Goal: Transaction & Acquisition: Purchase product/service

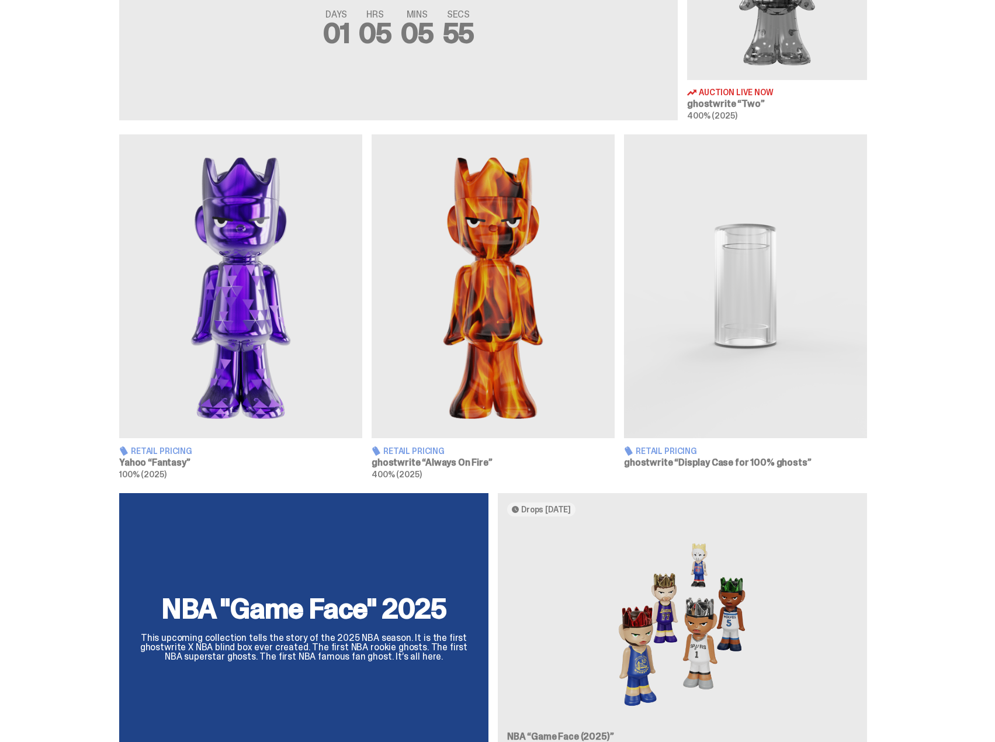
scroll to position [643, 0]
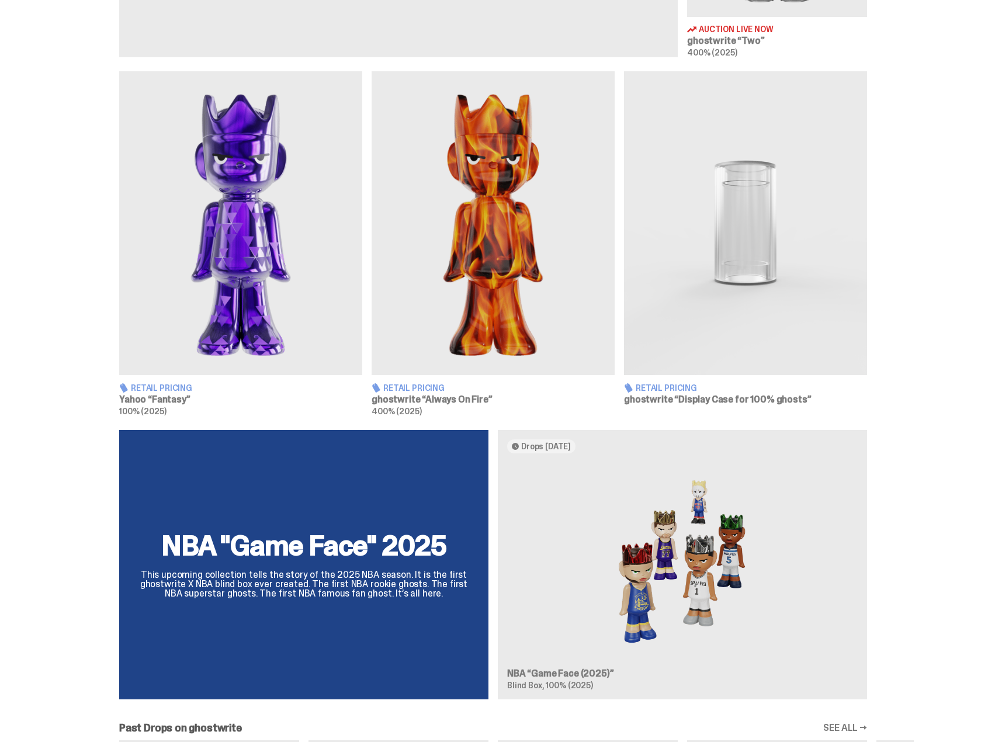
click at [161, 386] on span "Retail Pricing" at bounding box center [161, 388] width 61 height 8
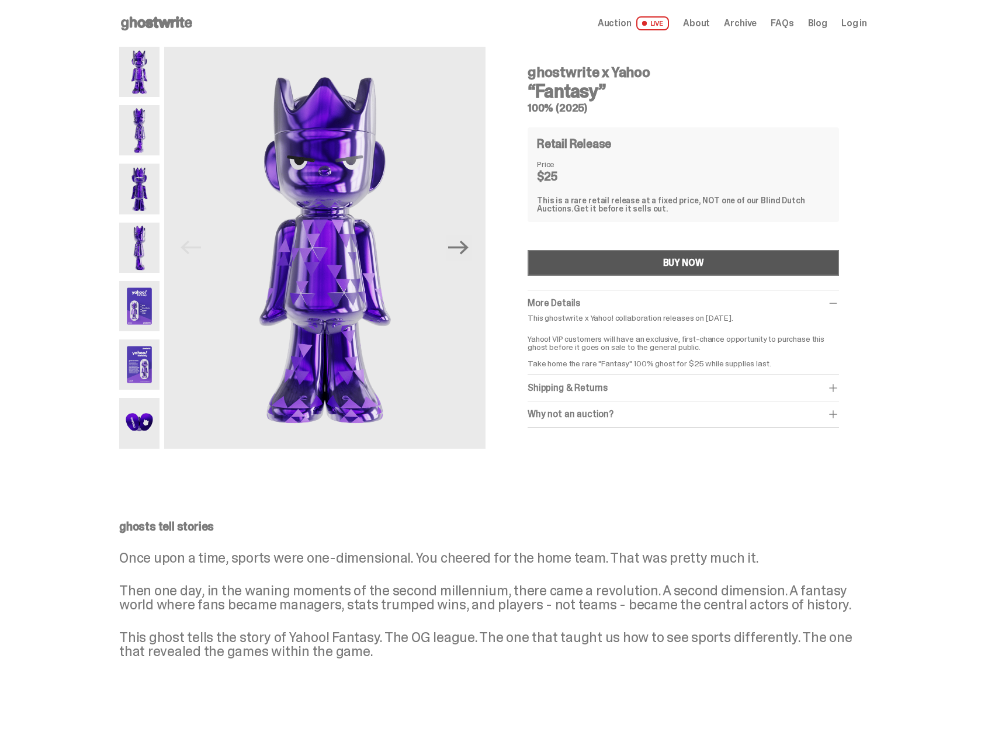
click at [670, 269] on button "BUY NOW" at bounding box center [682, 263] width 311 height 26
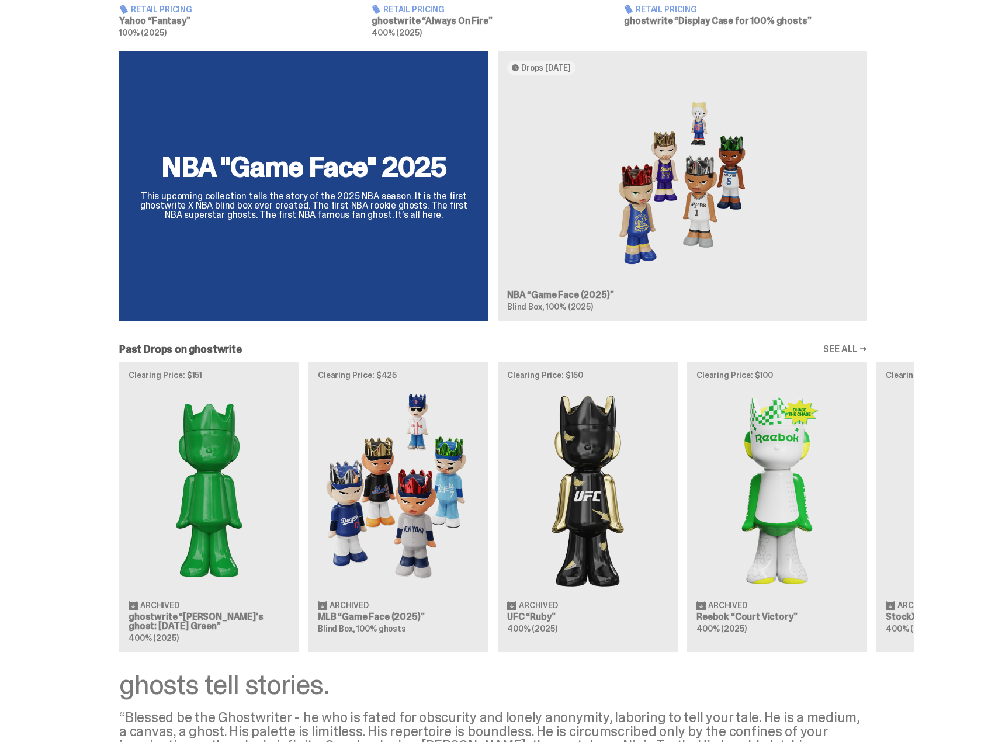
scroll to position [1051, 0]
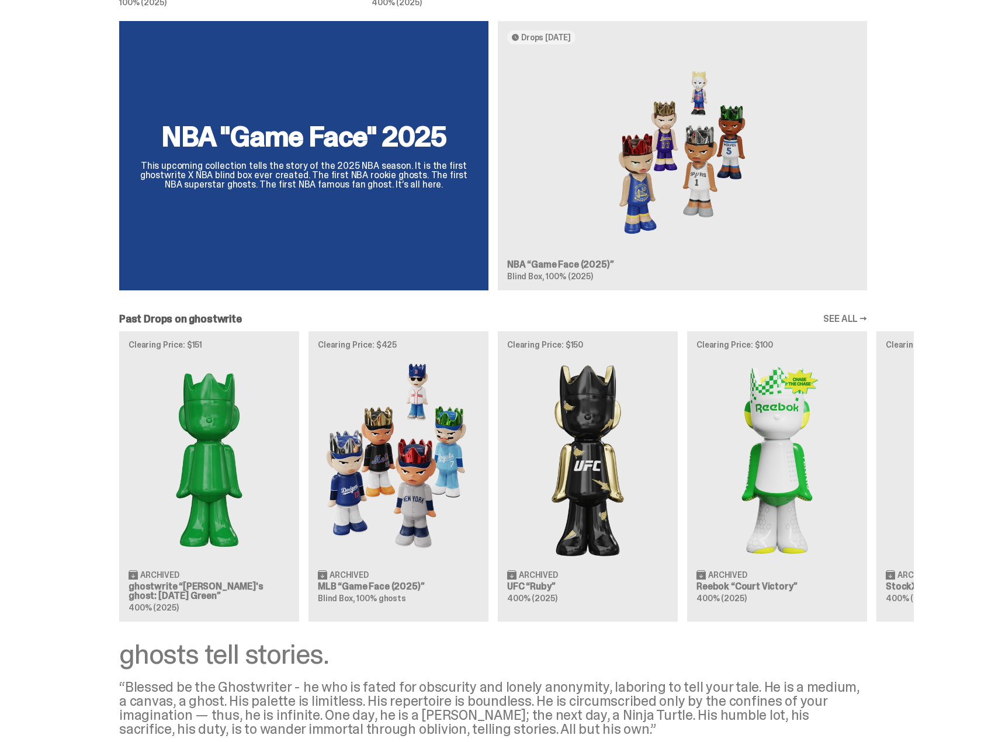
click at [585, 478] on div "Clearing Price: $151 Archived ghostwrite “[PERSON_NAME]'s ghost: [DATE] Green” …" at bounding box center [492, 476] width 841 height 290
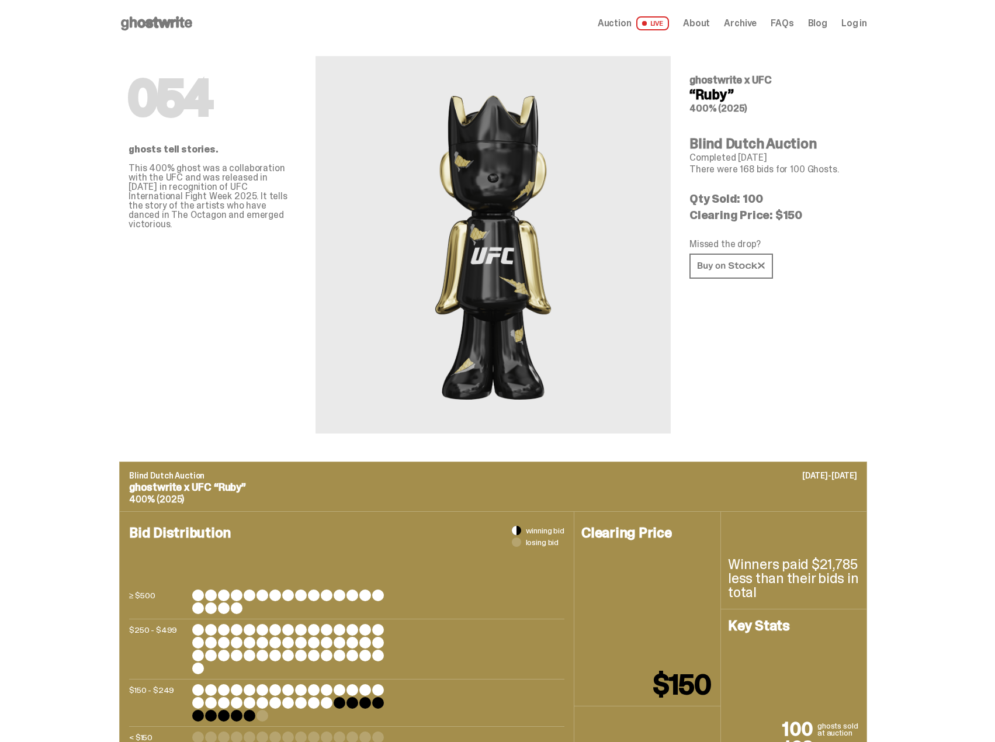
drag, startPoint x: 506, startPoint y: 234, endPoint x: 474, endPoint y: 232, distance: 31.6
click at [474, 232] on img at bounding box center [492, 244] width 139 height 321
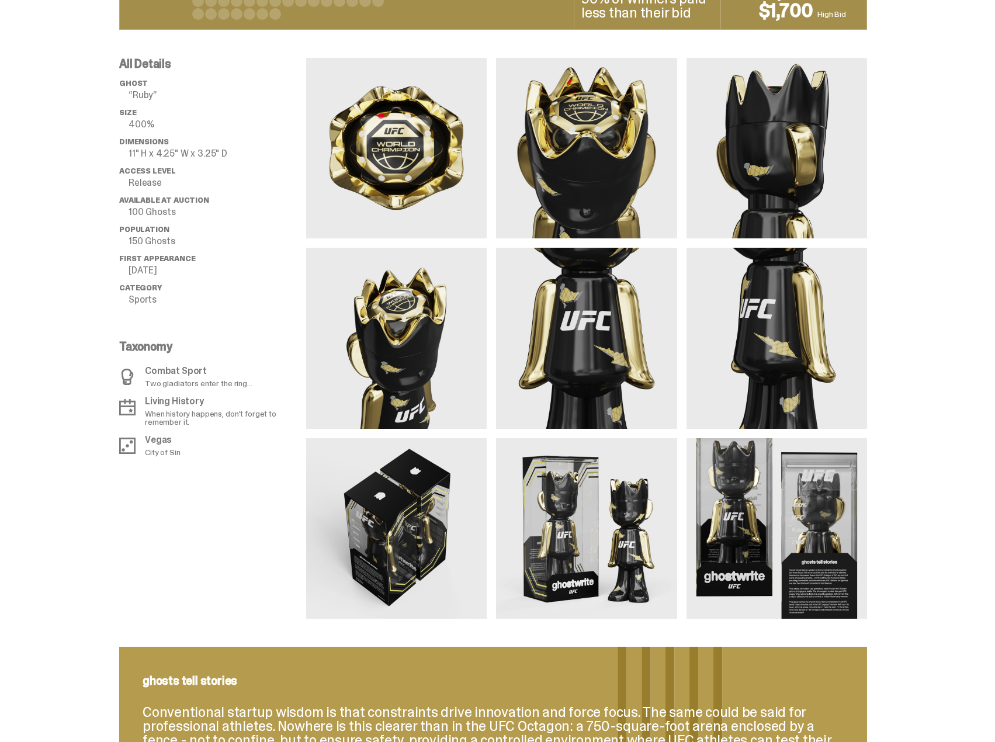
scroll to position [818, 0]
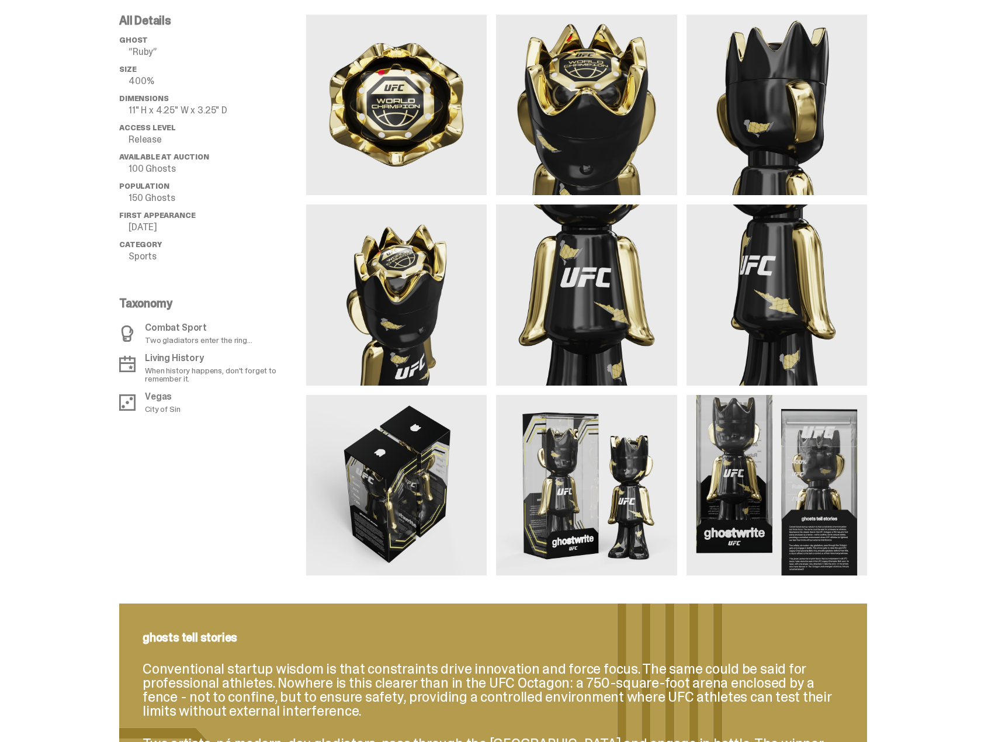
click at [811, 491] on img at bounding box center [776, 485] width 180 height 180
click at [818, 478] on img at bounding box center [776, 485] width 180 height 180
drag, startPoint x: 756, startPoint y: 465, endPoint x: 734, endPoint y: 465, distance: 22.2
click at [755, 465] on img at bounding box center [776, 485] width 180 height 180
click at [569, 481] on img at bounding box center [586, 485] width 180 height 180
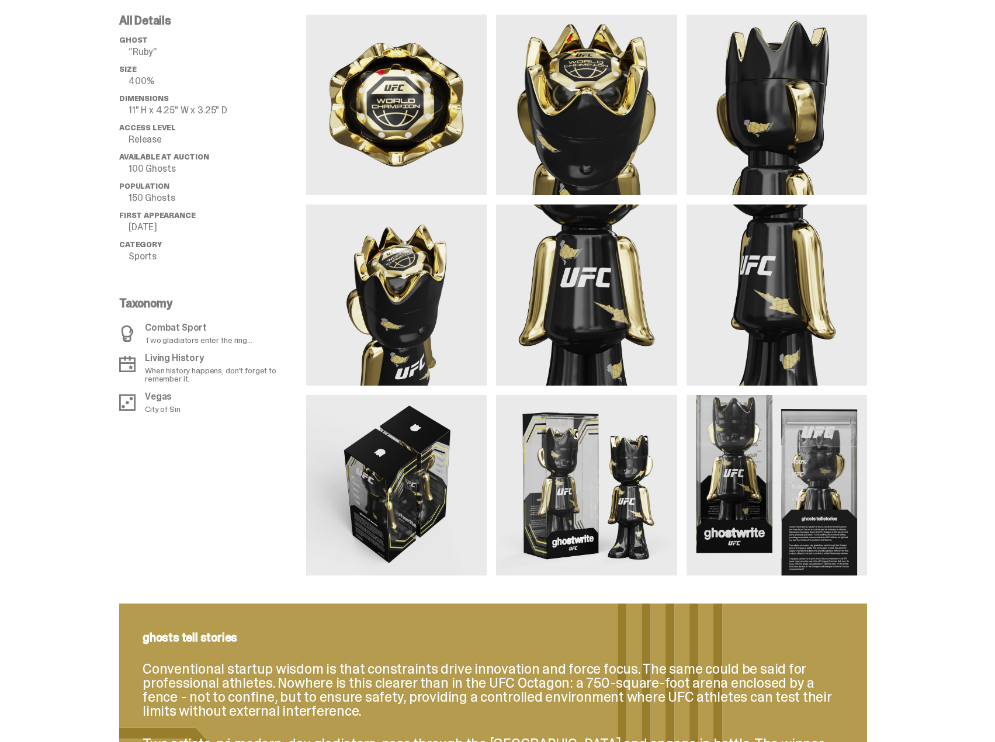
drag, startPoint x: 439, startPoint y: 452, endPoint x: 429, endPoint y: 453, distance: 9.4
click at [429, 453] on img at bounding box center [396, 485] width 180 height 180
drag, startPoint x: 428, startPoint y: 456, endPoint x: 436, endPoint y: 466, distance: 13.3
click at [428, 456] on img at bounding box center [396, 485] width 180 height 180
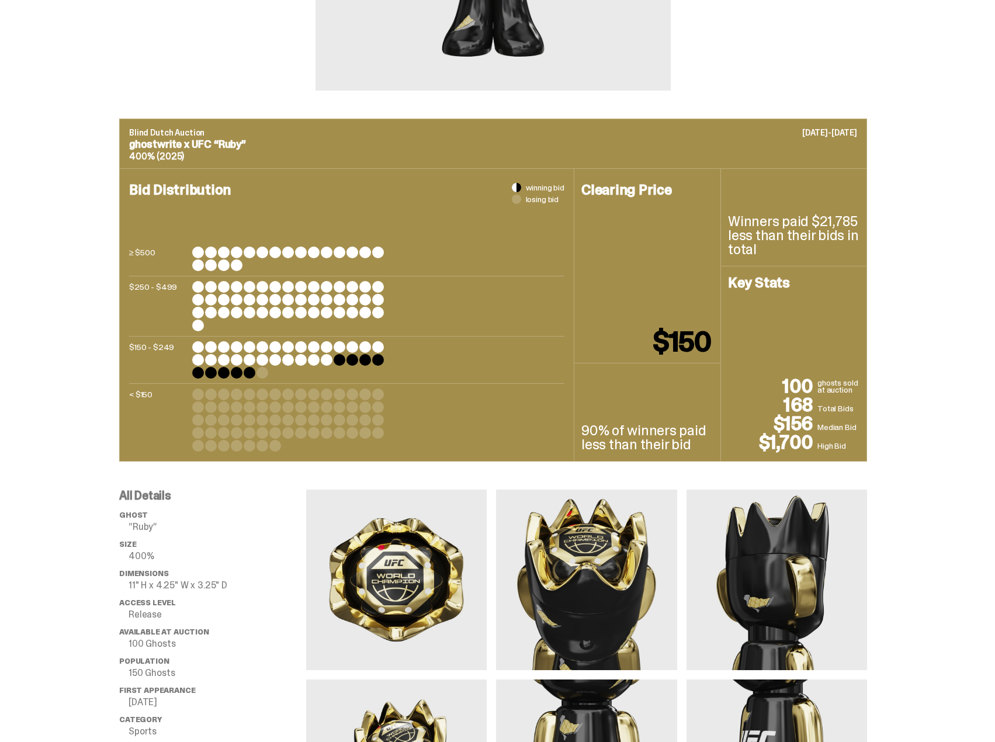
scroll to position [0, 0]
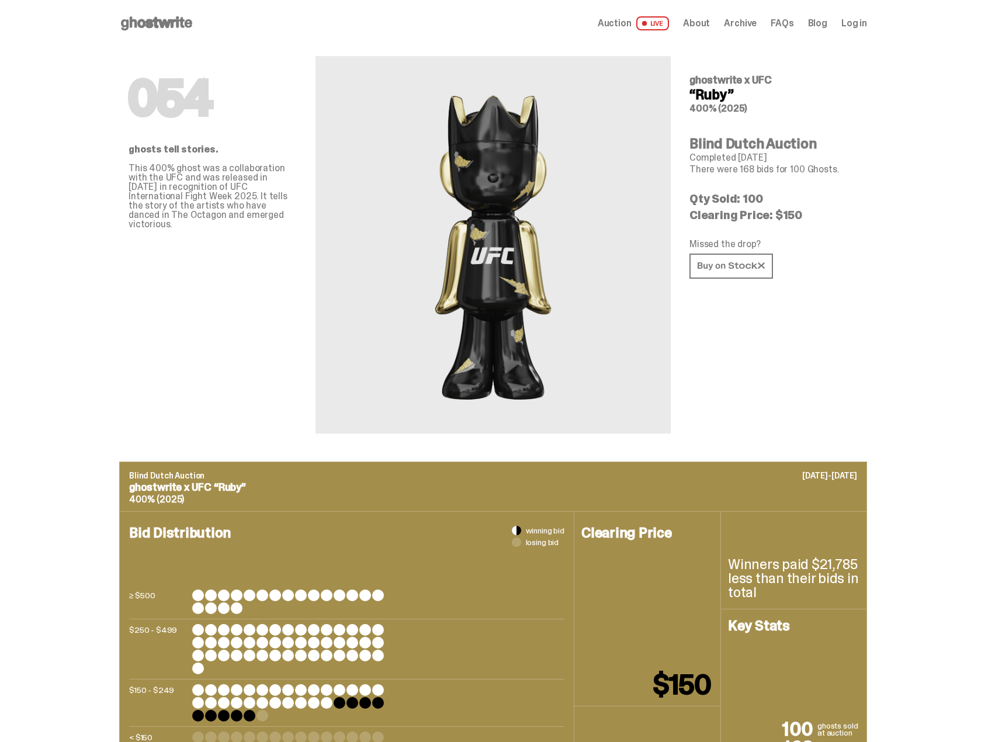
click at [586, 219] on div at bounding box center [492, 244] width 355 height 377
drag, startPoint x: 502, startPoint y: 248, endPoint x: 509, endPoint y: 359, distance: 111.2
click at [491, 260] on img at bounding box center [492, 244] width 139 height 321
